Goal: Information Seeking & Learning: Find specific fact

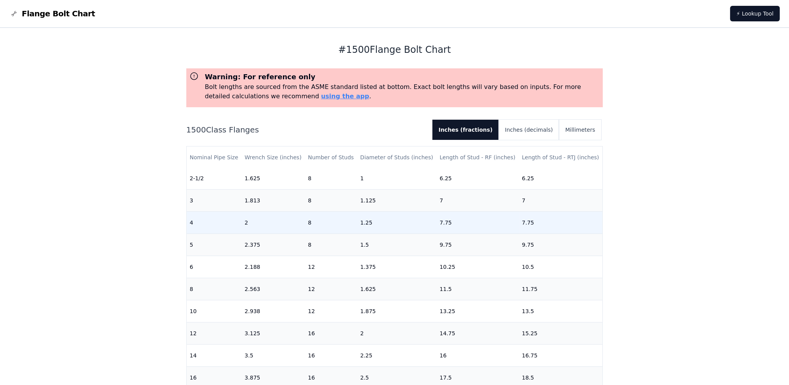
scroll to position [78, 0]
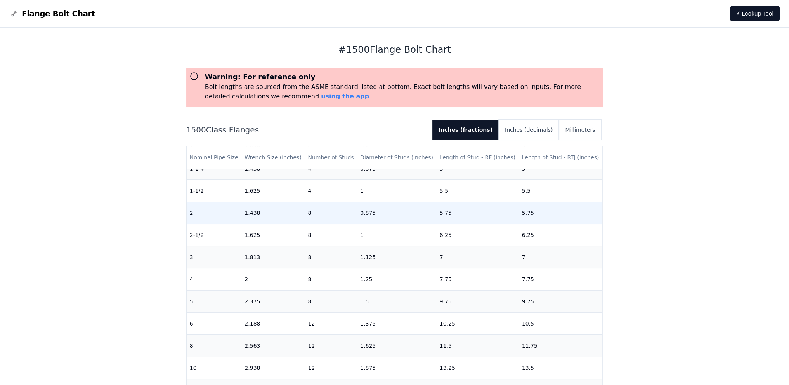
drag, startPoint x: 364, startPoint y: 215, endPoint x: 394, endPoint y: 215, distance: 30.7
click at [364, 215] on td "0.875" at bounding box center [397, 212] width 80 height 22
click at [443, 215] on td "5.75" at bounding box center [478, 212] width 82 height 22
drag, startPoint x: 446, startPoint y: 214, endPoint x: 434, endPoint y: 212, distance: 12.9
click at [437, 212] on td "5.75" at bounding box center [478, 212] width 82 height 22
